Goal: Task Accomplishment & Management: Use online tool/utility

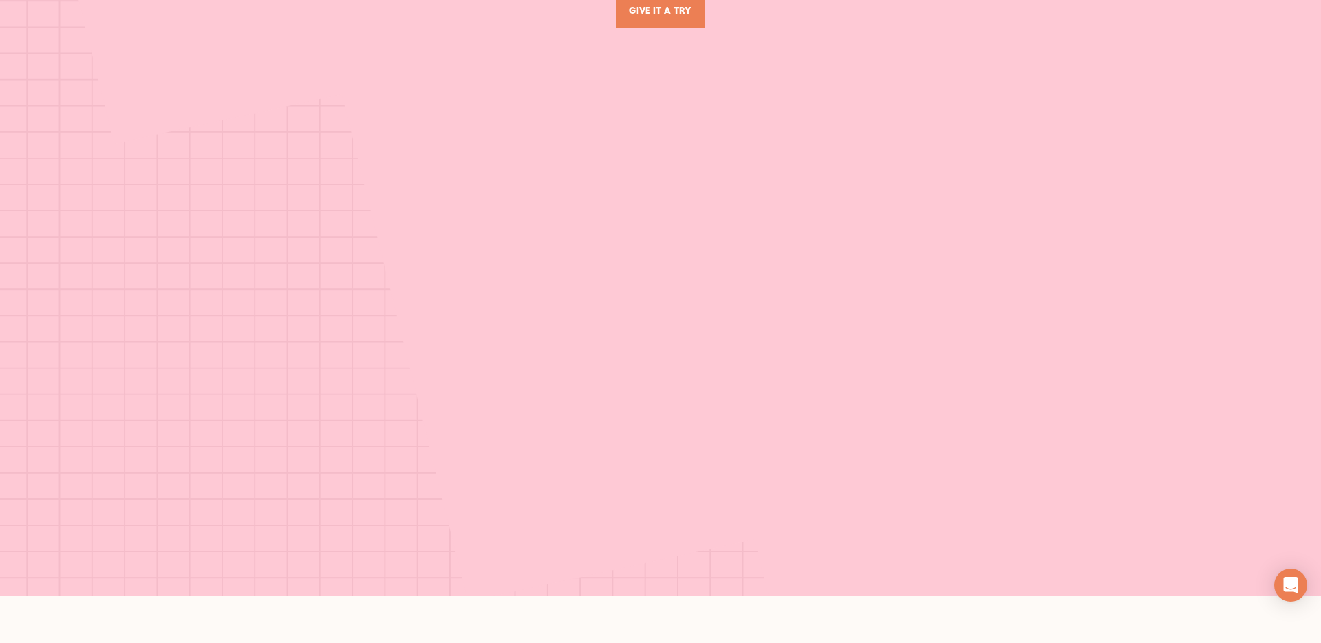
scroll to position [5888, 0]
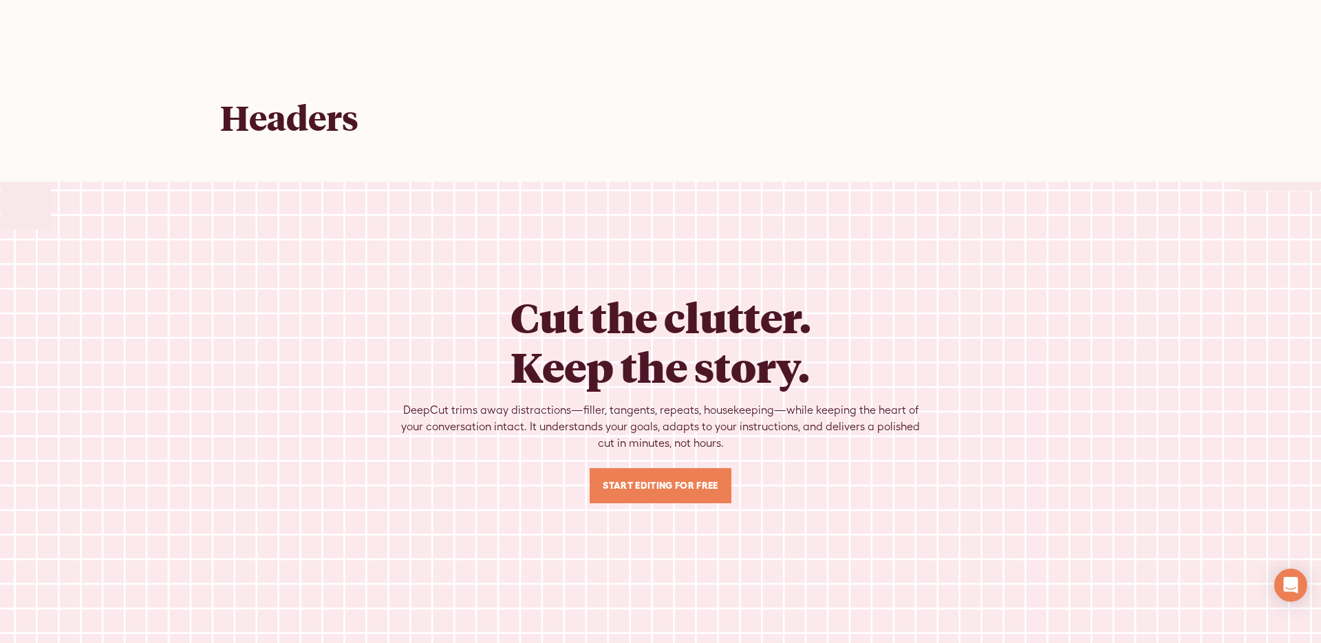
scroll to position [7913, 0]
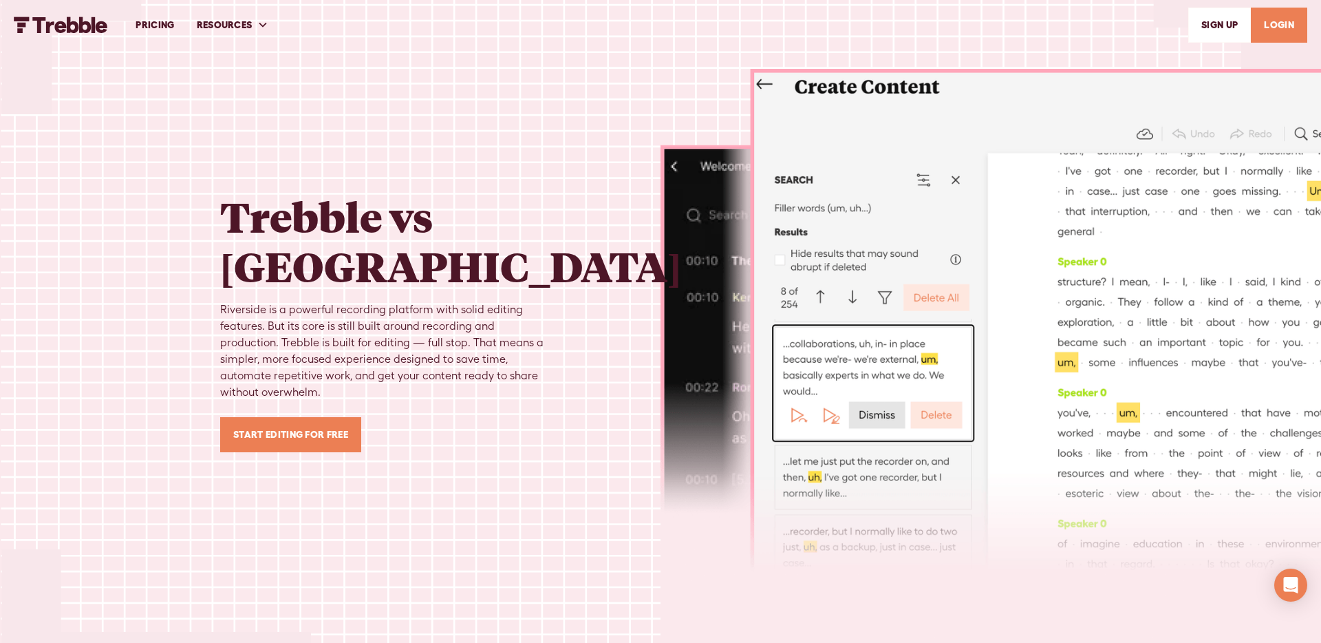
scroll to position [3562, 0]
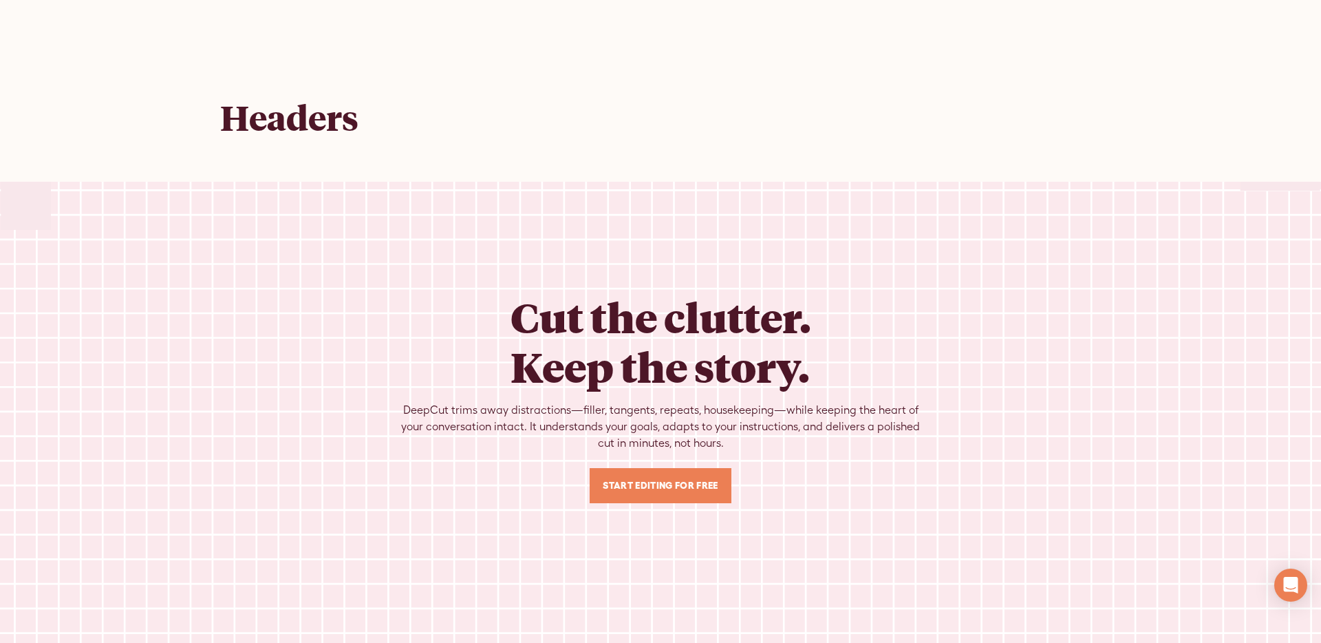
scroll to position [8882, 0]
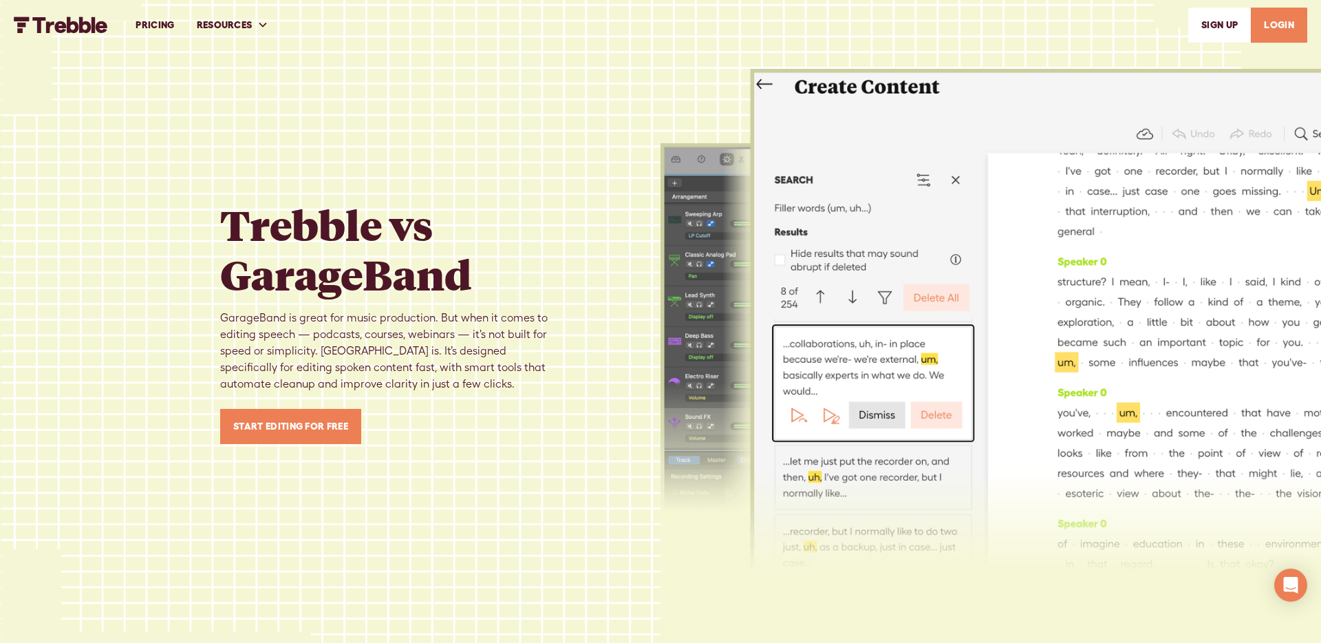
scroll to position [2934, 0]
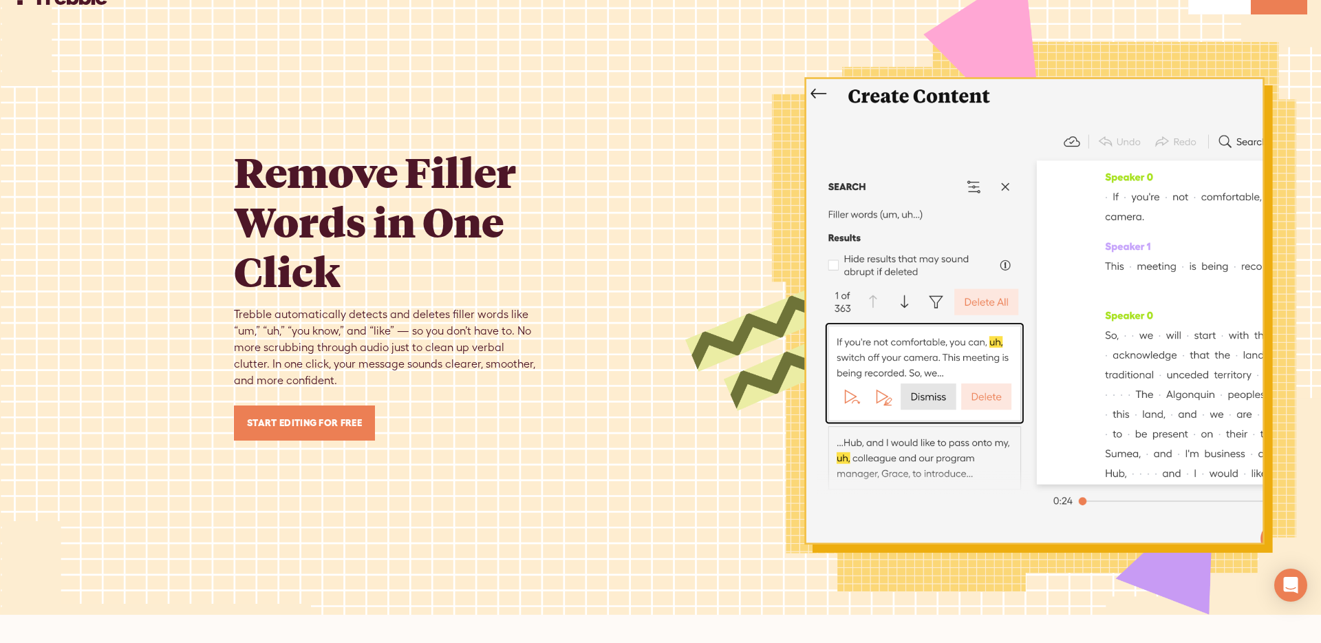
scroll to position [24, 0]
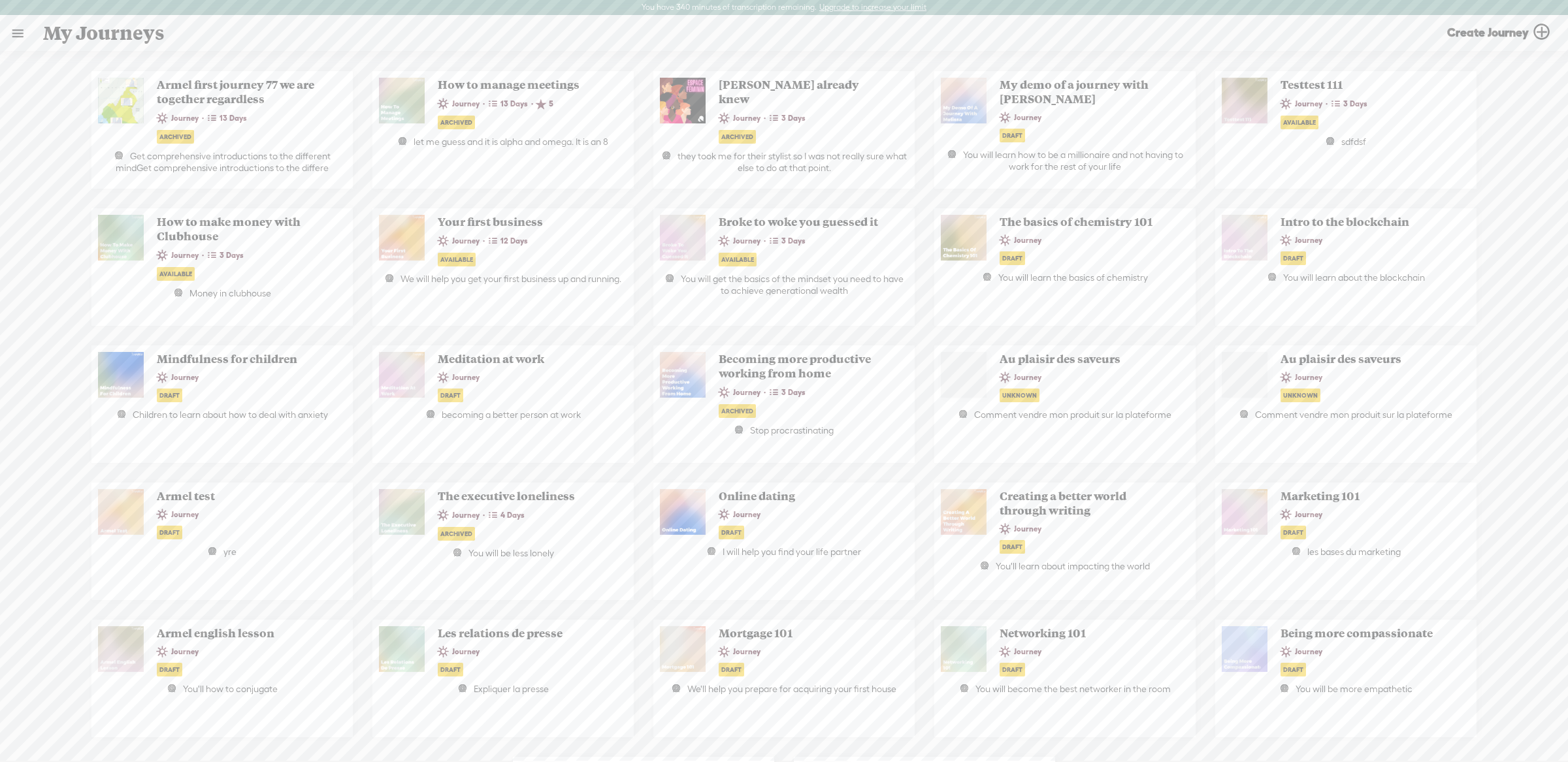
click at [20, 31] on link at bounding box center [18, 33] width 34 height 34
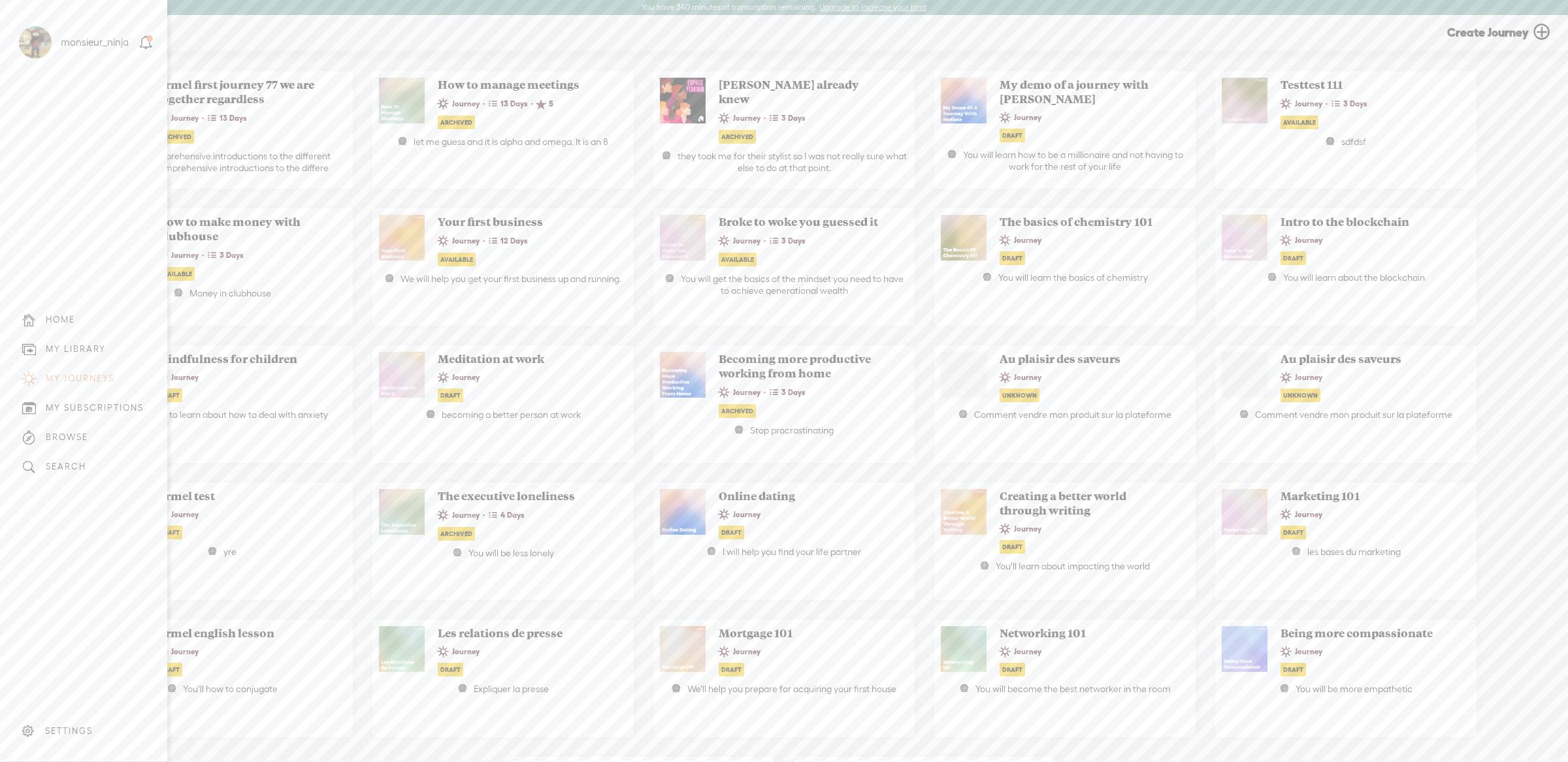
click at [95, 341] on div "MY LIBRARY" at bounding box center [84, 348] width 148 height 29
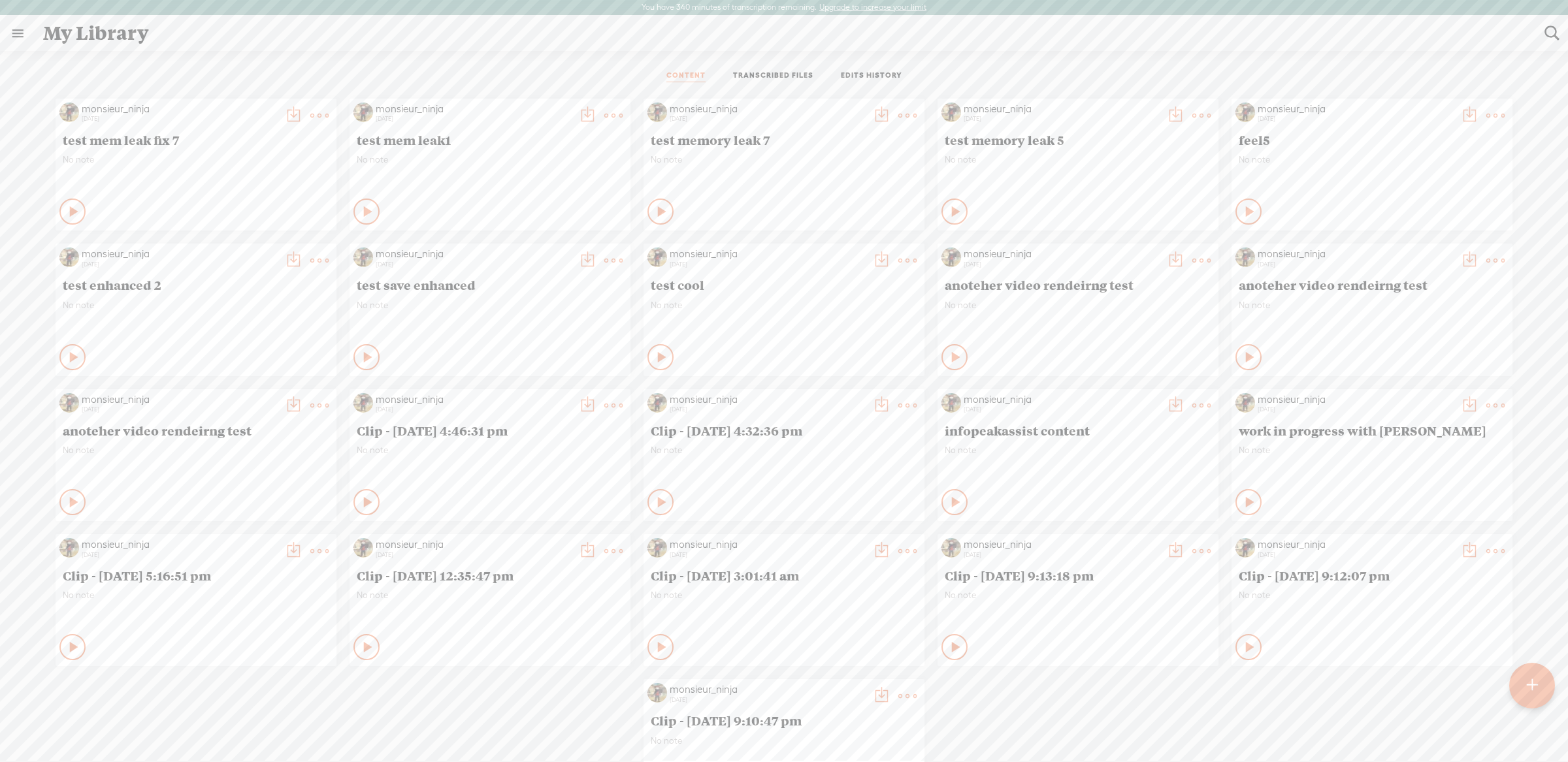
click at [785, 72] on link "TRANSCRIBED FILES" at bounding box center [773, 76] width 81 height 11
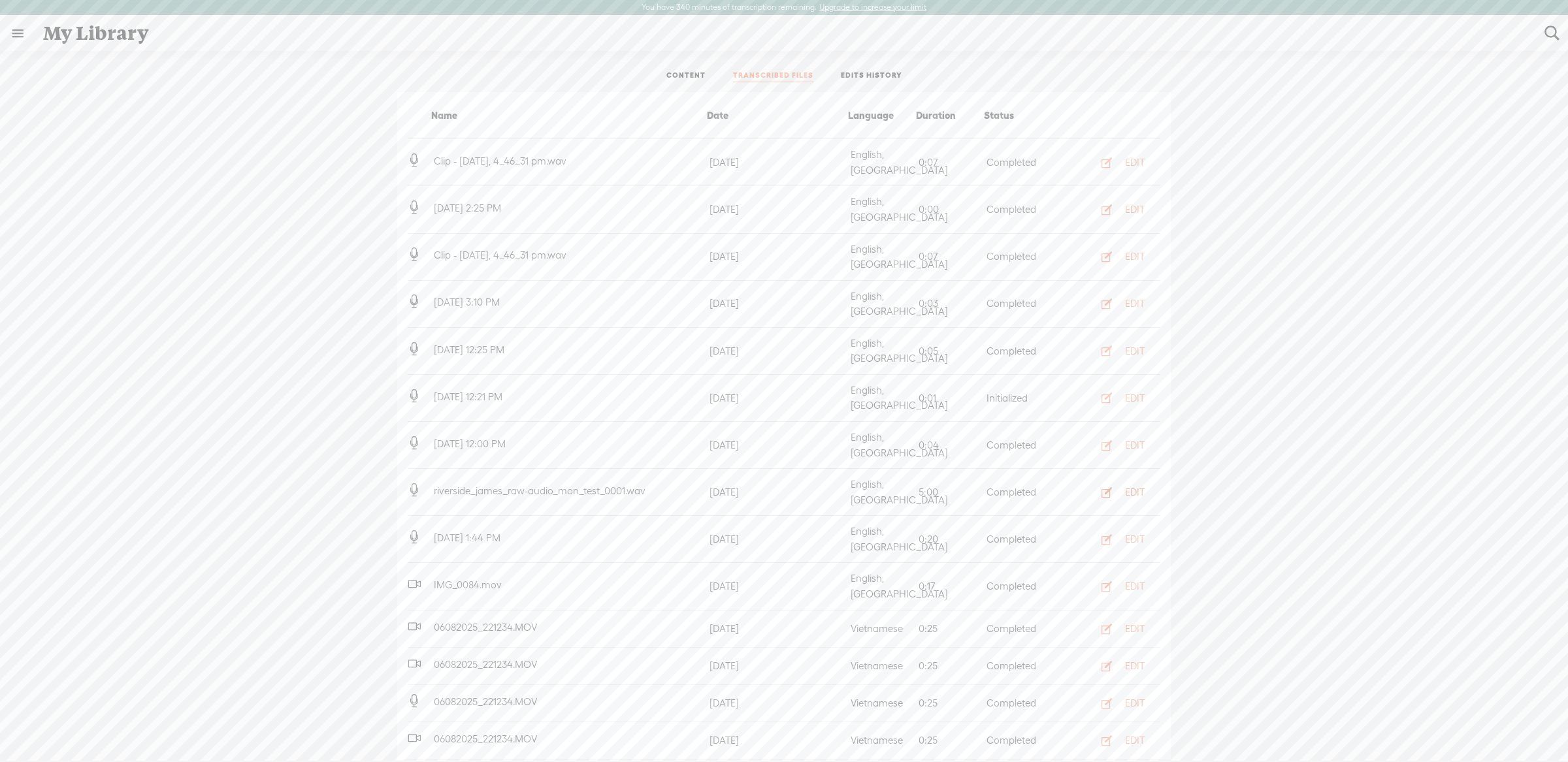
click at [1125, 486] on div "EDIT" at bounding box center [1134, 493] width 20 height 13
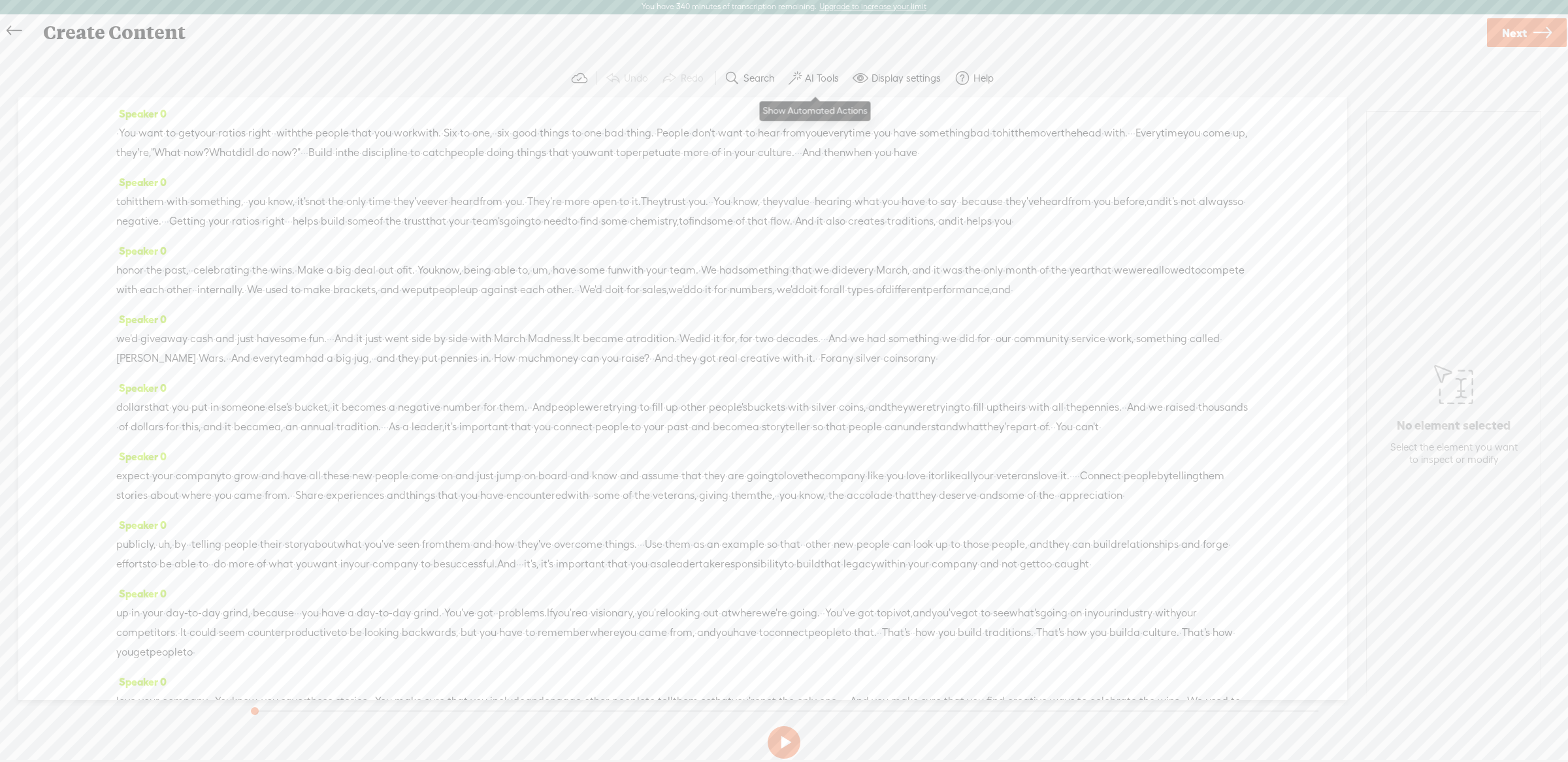
click at [831, 84] on button "AI Tools" at bounding box center [814, 79] width 64 height 27
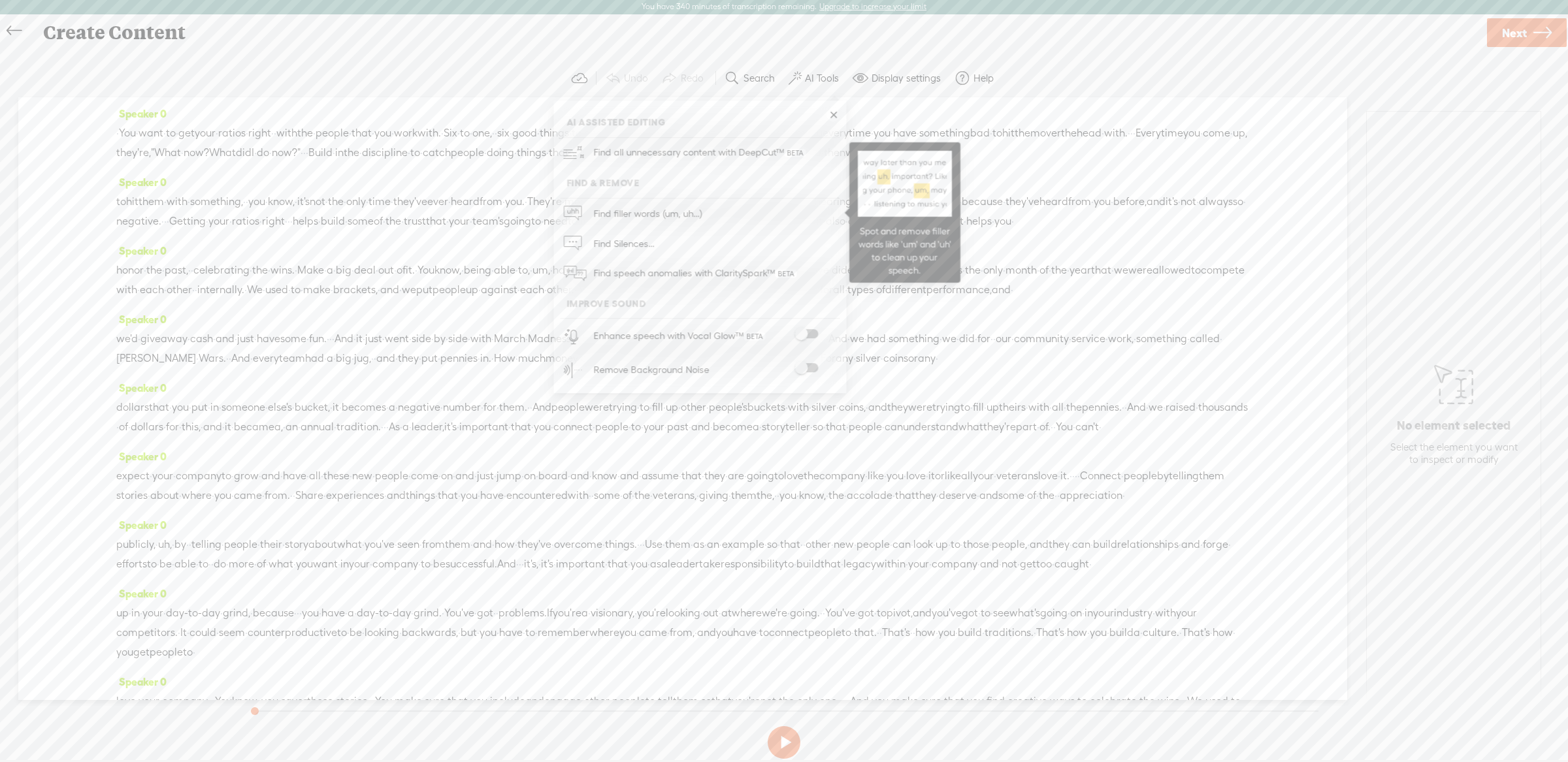
click at [684, 209] on span "Find filler words (um, uh...)" at bounding box center [647, 213] width 118 height 29
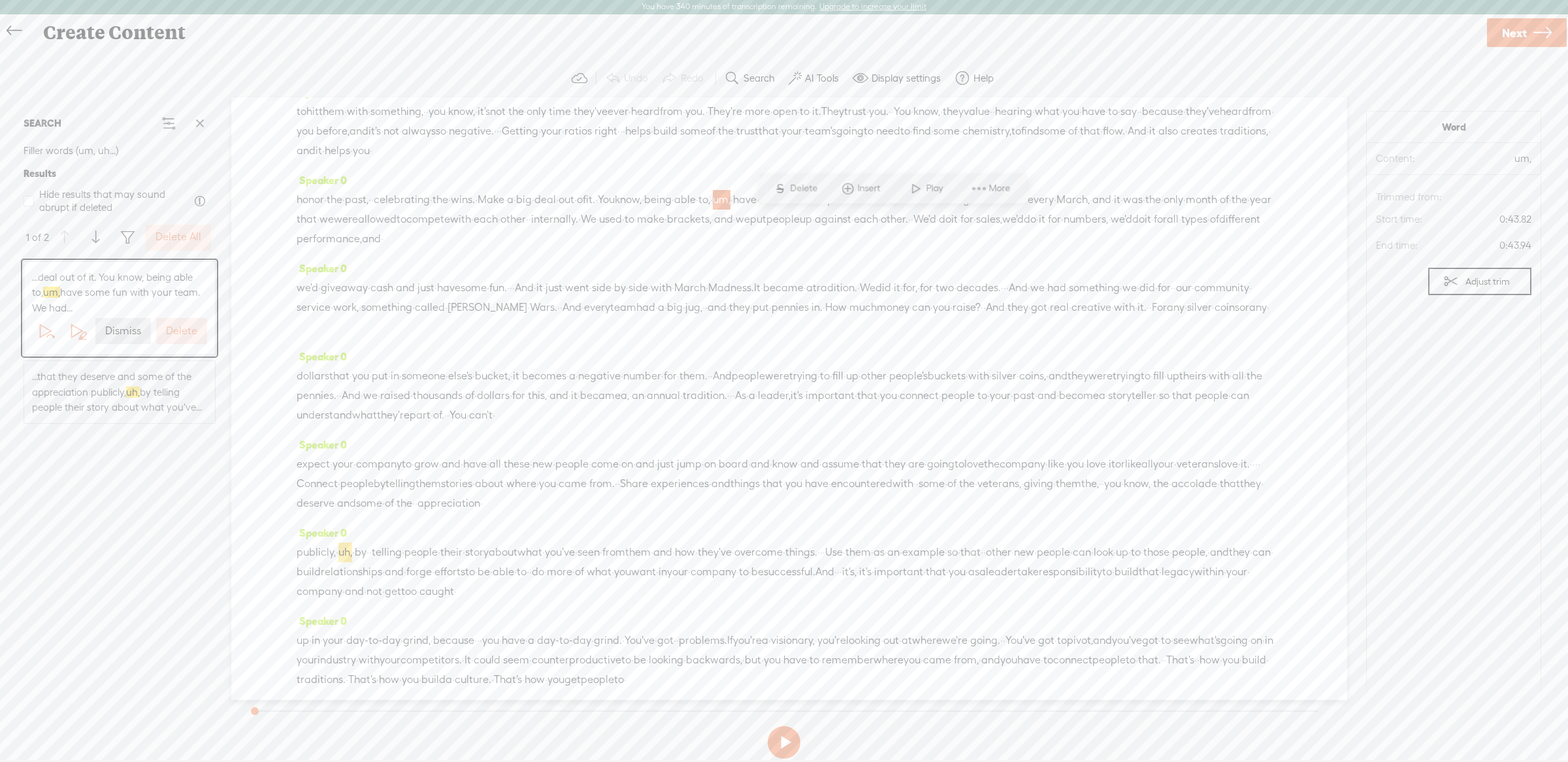
scroll to position [89, 0]
click at [1039, 142] on span "some" at bounding box center [1053, 132] width 27 height 20
click at [175, 332] on label "Delete" at bounding box center [181, 331] width 31 height 13
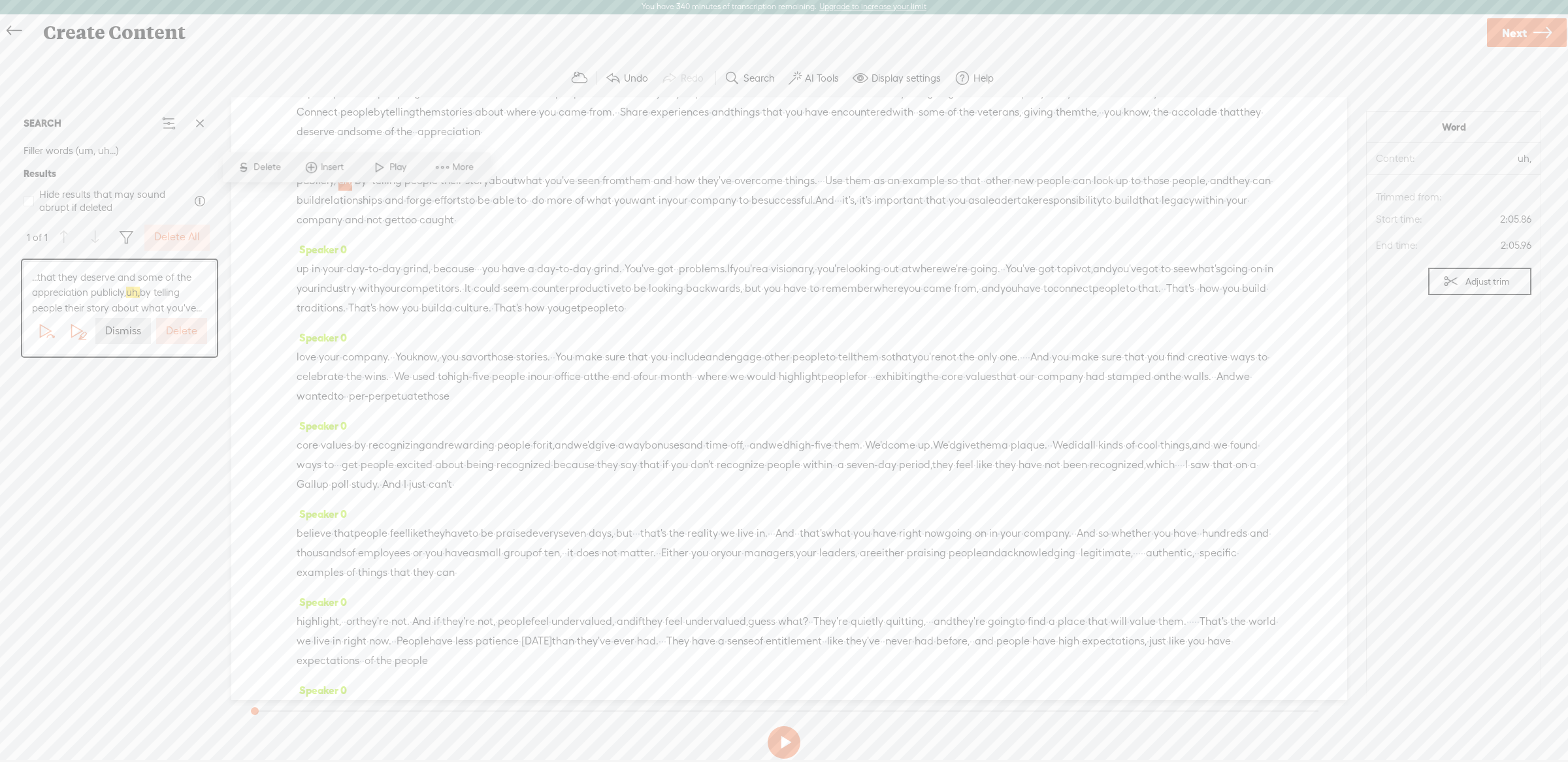
scroll to position [496, 0]
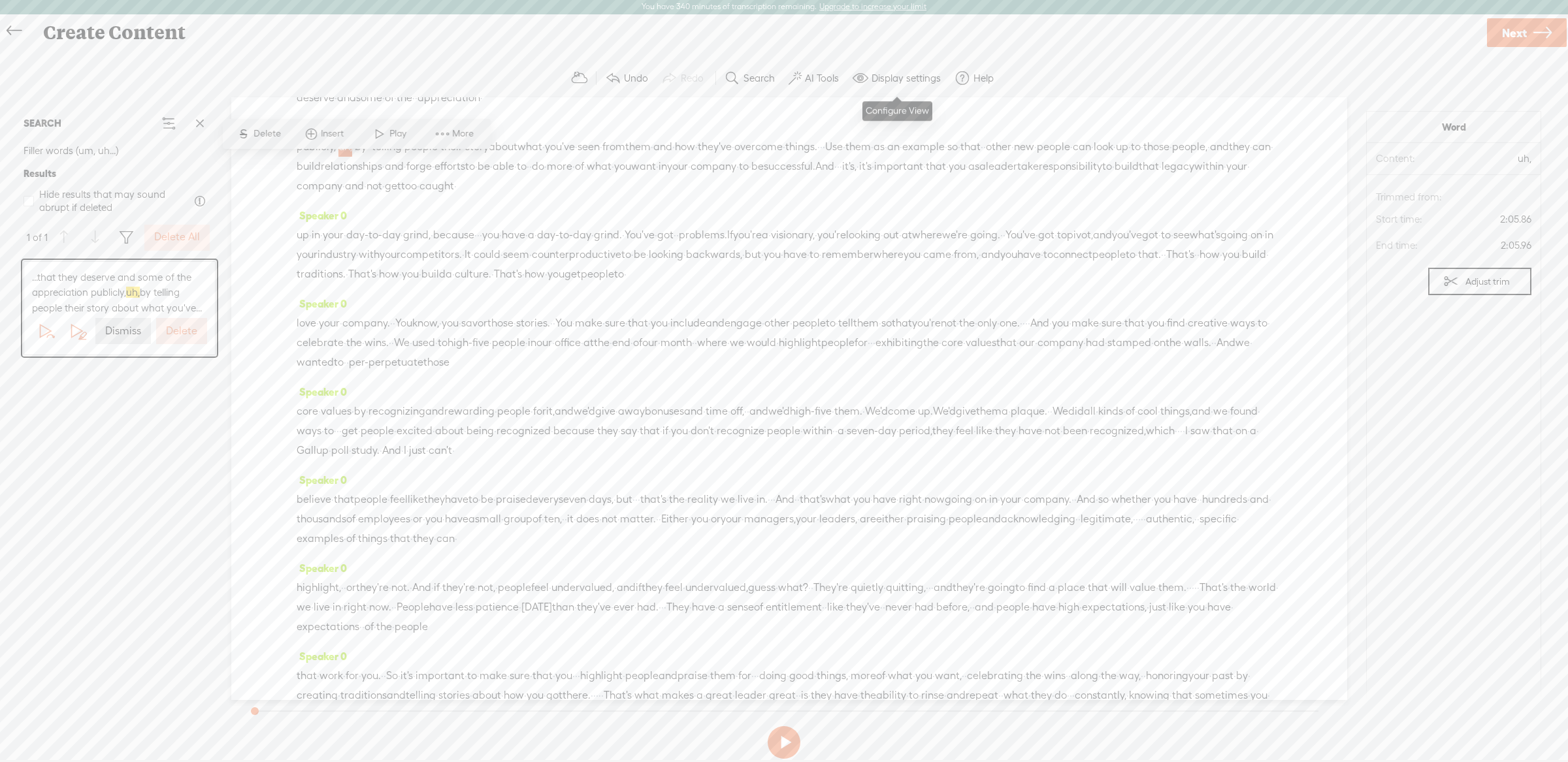
click at [914, 87] on button "Display settings" at bounding box center [898, 79] width 102 height 27
click at [902, 200] on div "Show deleted placeholders ( [S] )" at bounding box center [845, 186] width 179 height 29
click at [909, 214] on span at bounding box center [912, 214] width 24 height 9
click at [890, 209] on input "checkbox" at bounding box center [890, 209] width 0 height 0
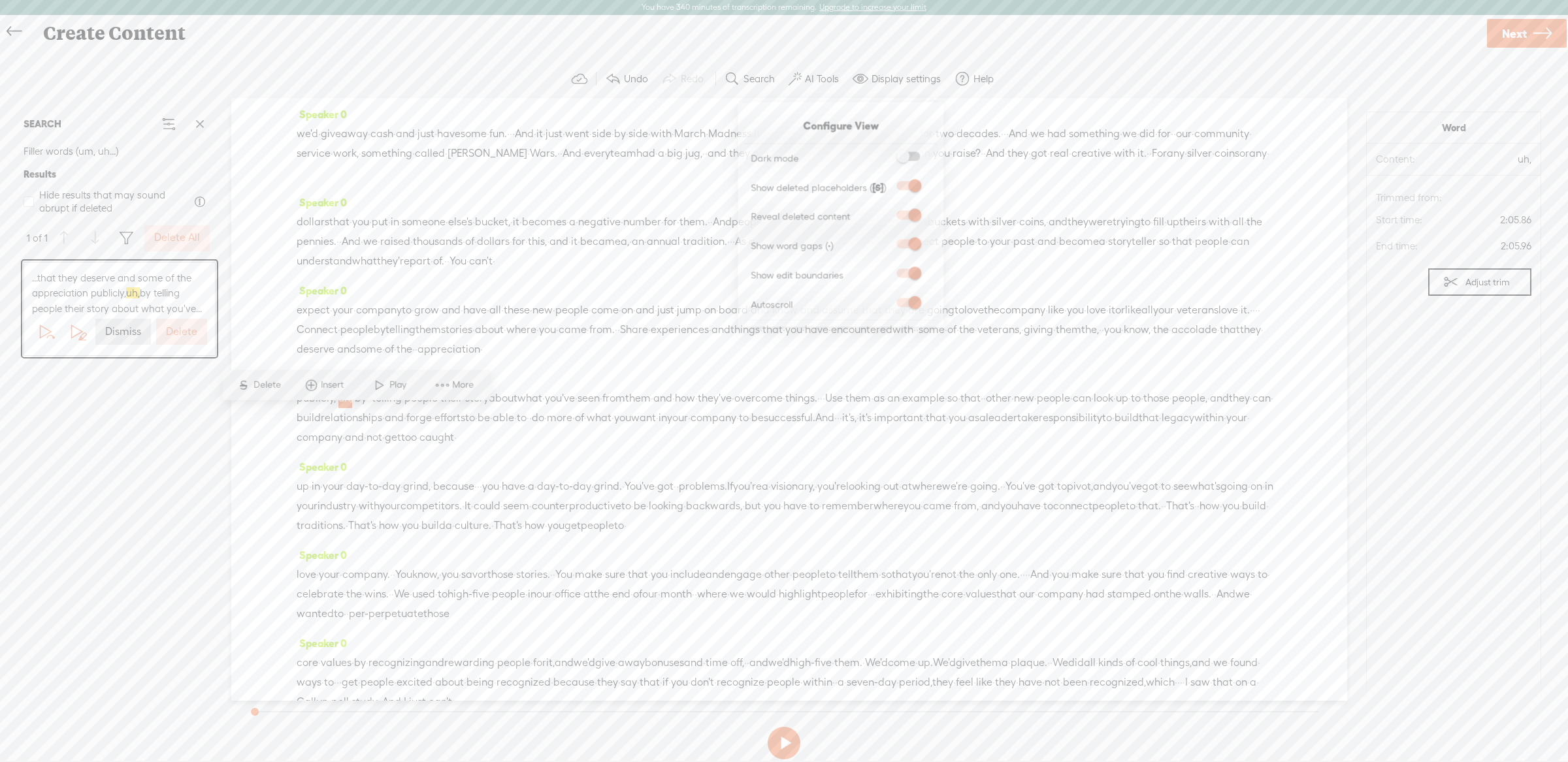
click at [1005, 183] on div "we'd · give away · cash · and · just · have some · fun. · · · And · it · just ·…" at bounding box center [789, 154] width 985 height 59
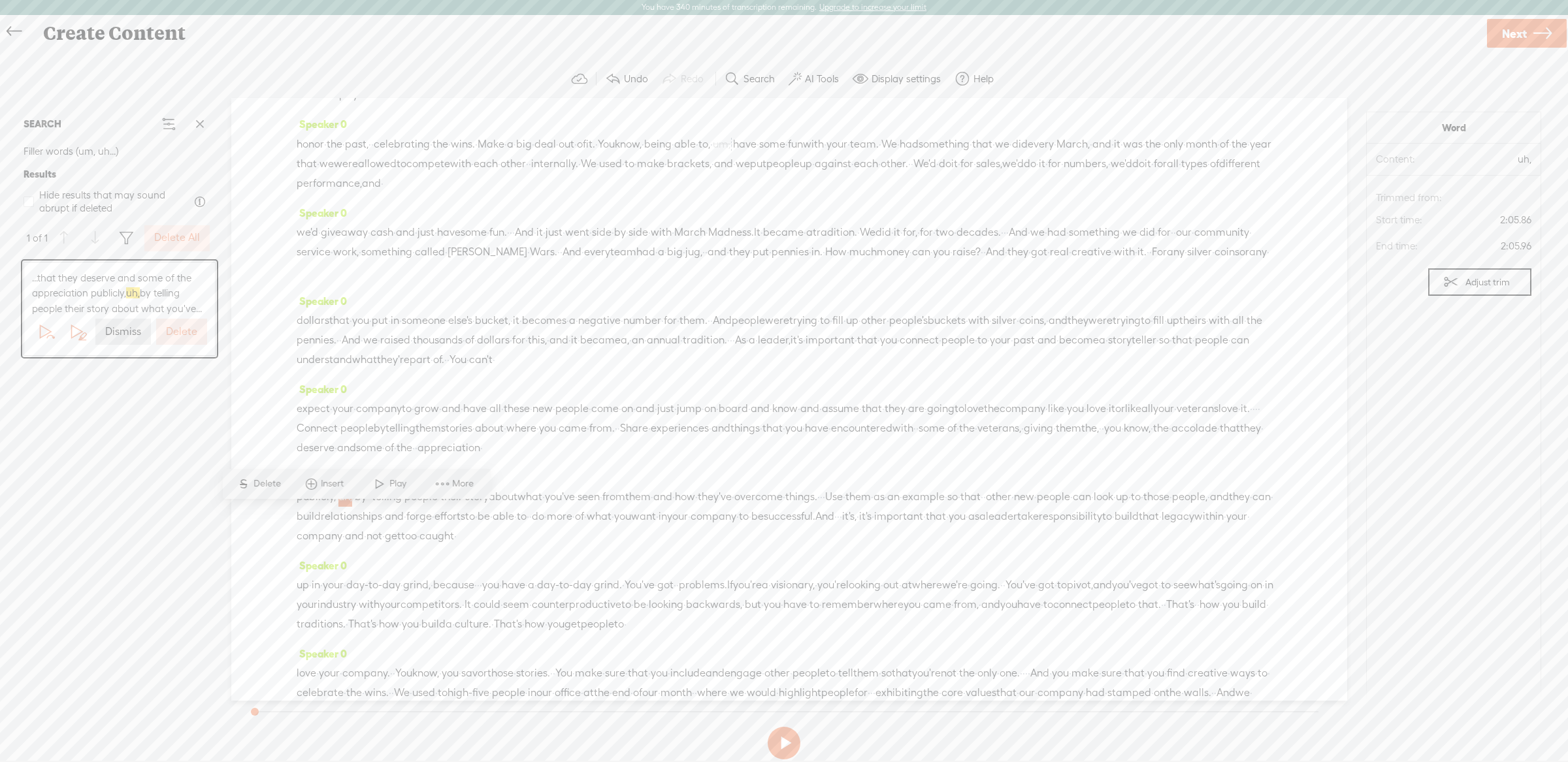
scroll to position [70, 0]
drag, startPoint x: 667, startPoint y: 519, endPoint x: 561, endPoint y: 541, distance: 108.3
click at [338, 514] on span "Connect" at bounding box center [316, 505] width 41 height 20
click at [802, 435] on span "·" at bounding box center [803, 424] width 3 height 20
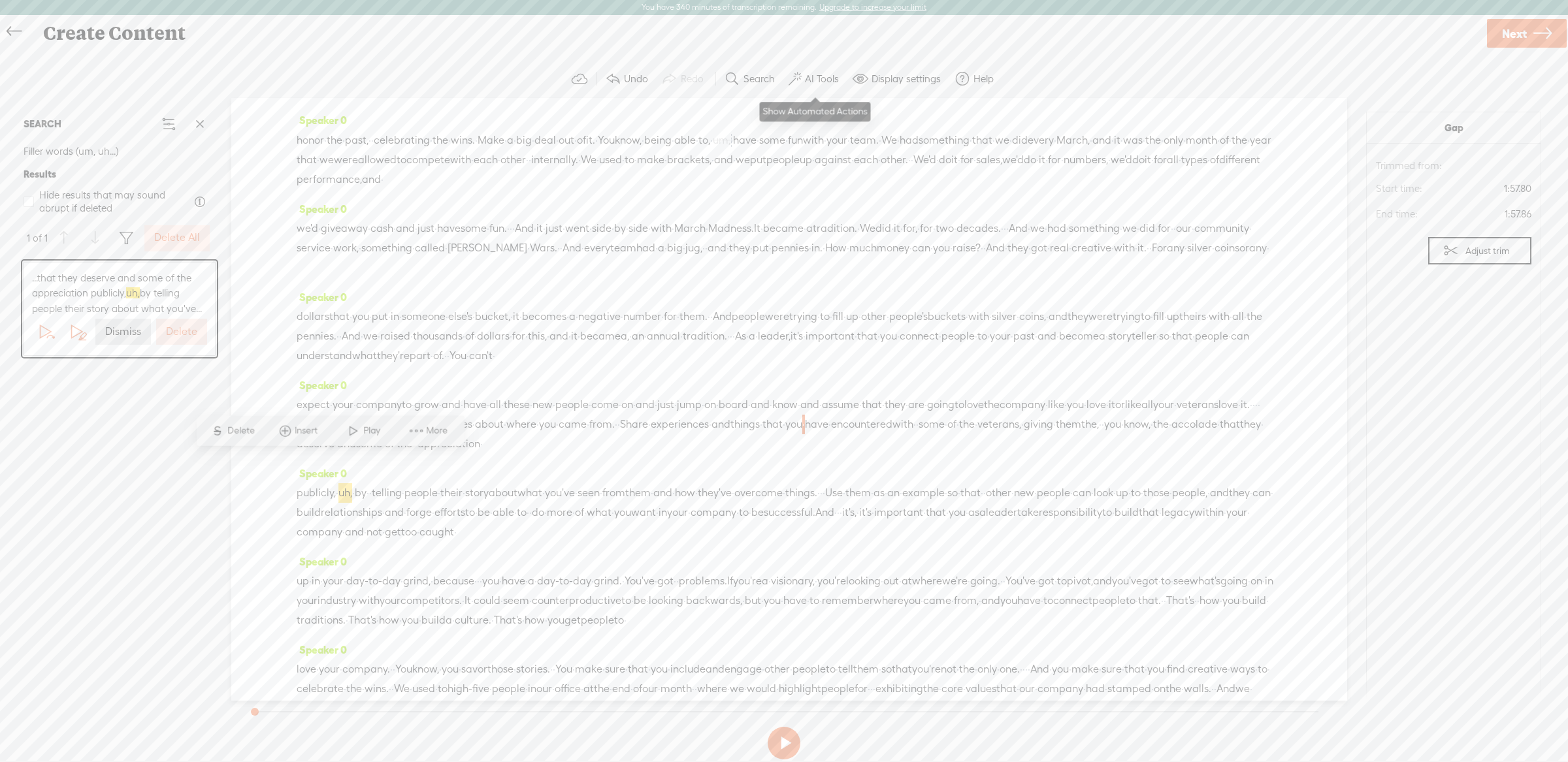
click at [803, 81] on button "AI Tools" at bounding box center [814, 80] width 64 height 27
